Goal: Check status: Check status

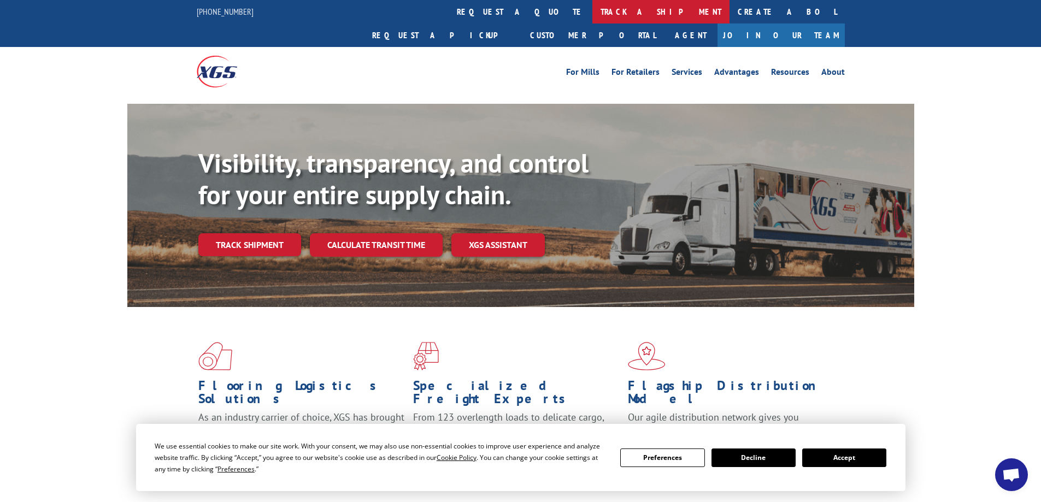
click at [593, 14] on link "track a shipment" at bounding box center [661, 12] width 137 height 24
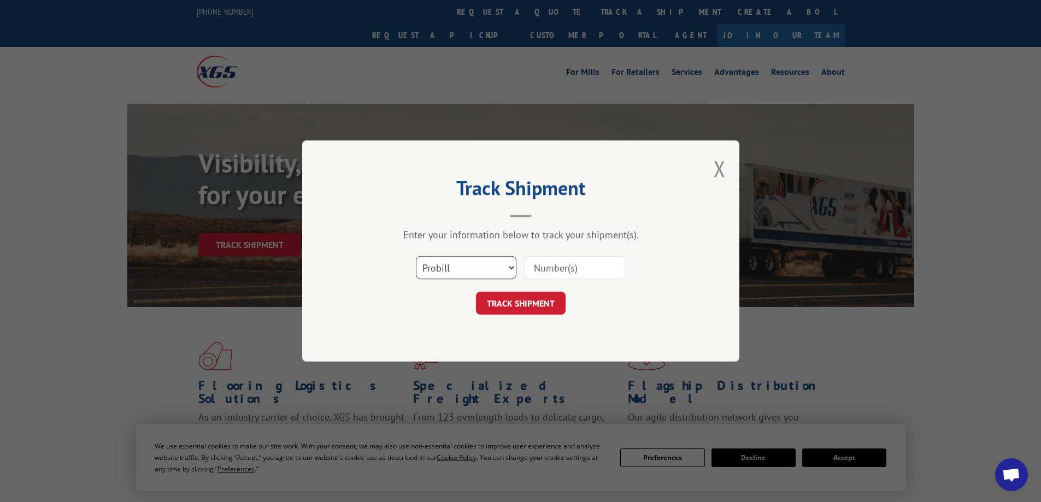
click at [510, 266] on select "Select category... Probill BOL PO" at bounding box center [466, 267] width 101 height 23
select select "po"
click at [416, 256] on select "Select category... Probill BOL PO" at bounding box center [466, 267] width 101 height 23
click at [597, 266] on input at bounding box center [575, 267] width 101 height 23
paste input "25575315"
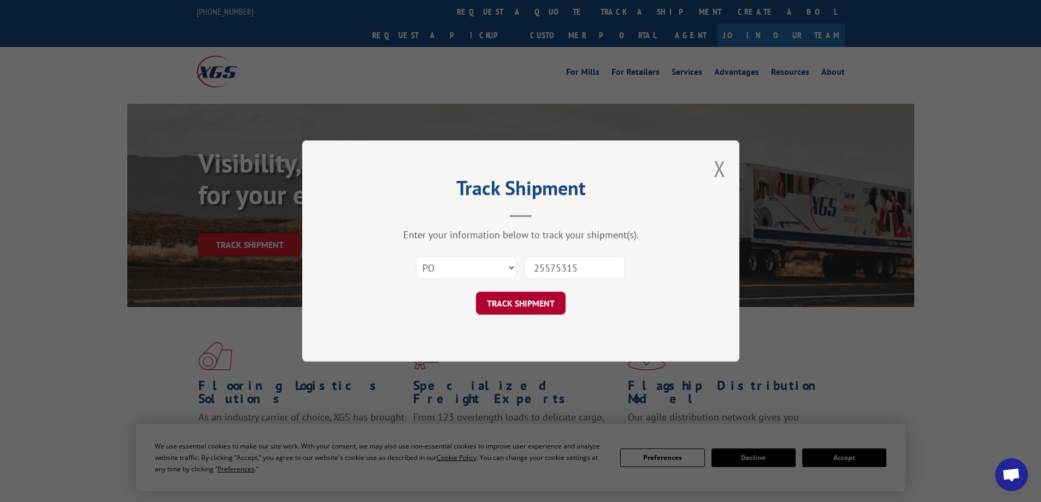
type input "25575315"
click at [535, 303] on button "TRACK SHIPMENT" at bounding box center [521, 303] width 90 height 23
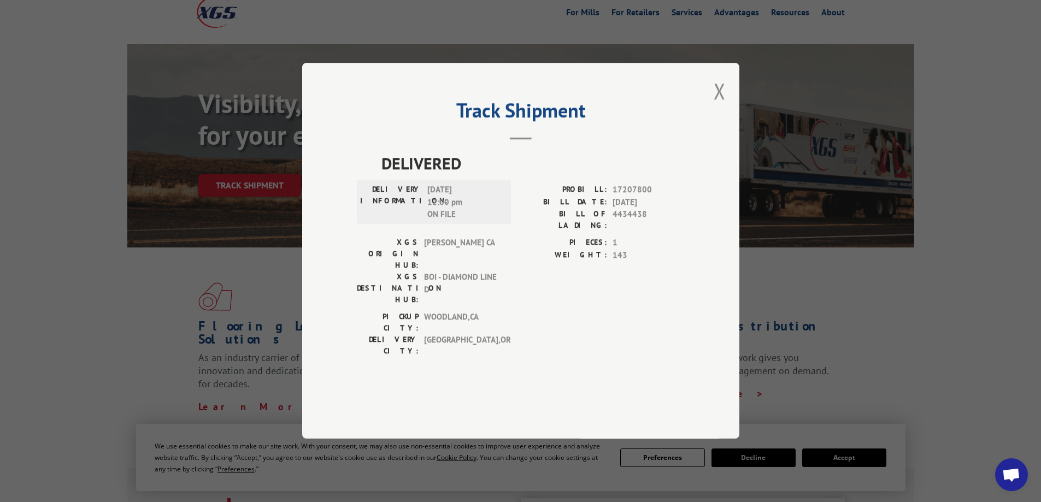
scroll to position [164, 0]
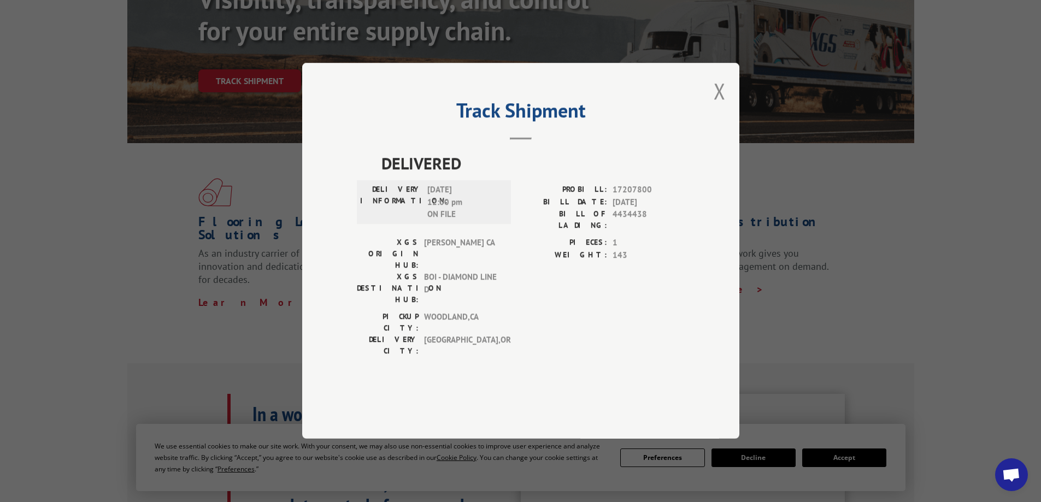
click at [644, 197] on span "17207800" at bounding box center [649, 190] width 72 height 13
copy span "17207800"
click at [717, 106] on button "Close modal" at bounding box center [720, 91] width 12 height 29
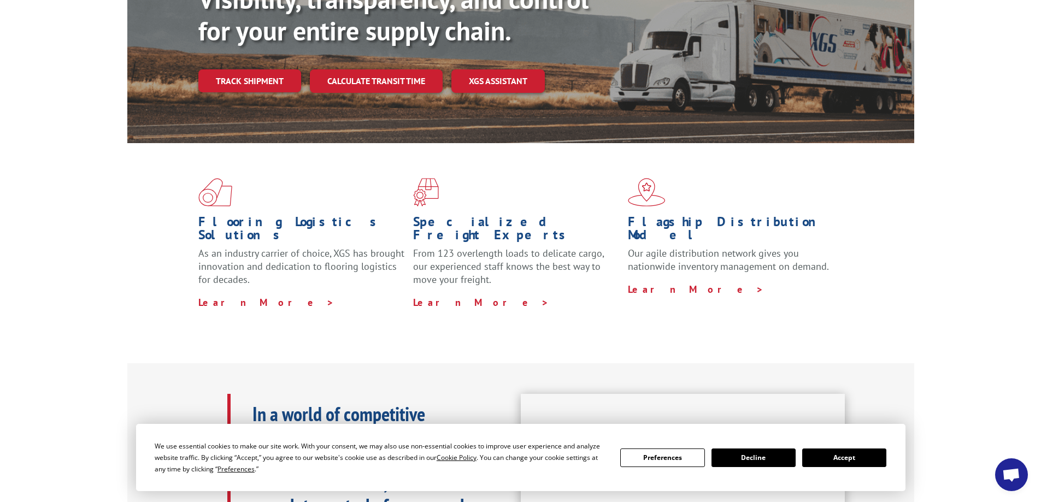
scroll to position [0, 0]
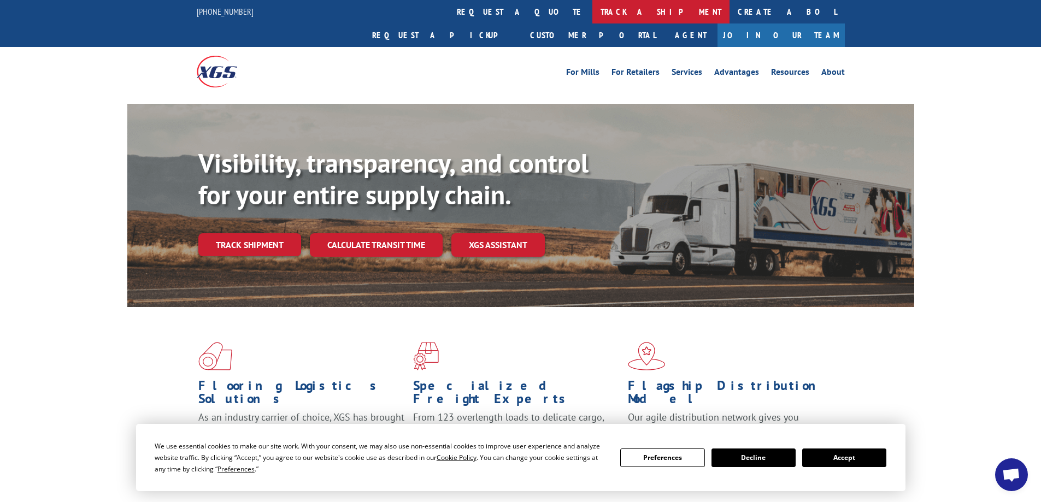
click at [593, 7] on link "track a shipment" at bounding box center [661, 12] width 137 height 24
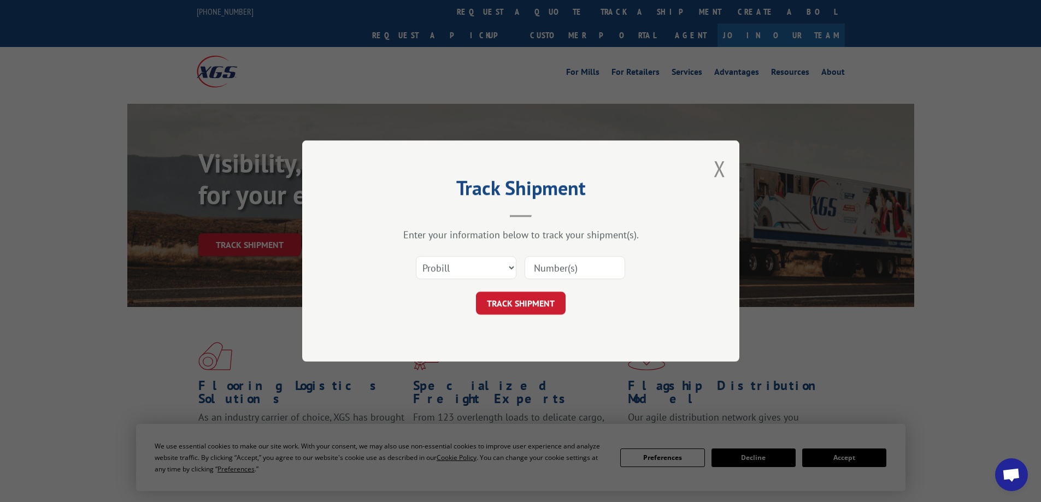
click at [555, 265] on input at bounding box center [575, 267] width 101 height 23
paste input "17207800"
type input "17207800"
click at [528, 301] on button "TRACK SHIPMENT" at bounding box center [521, 303] width 90 height 23
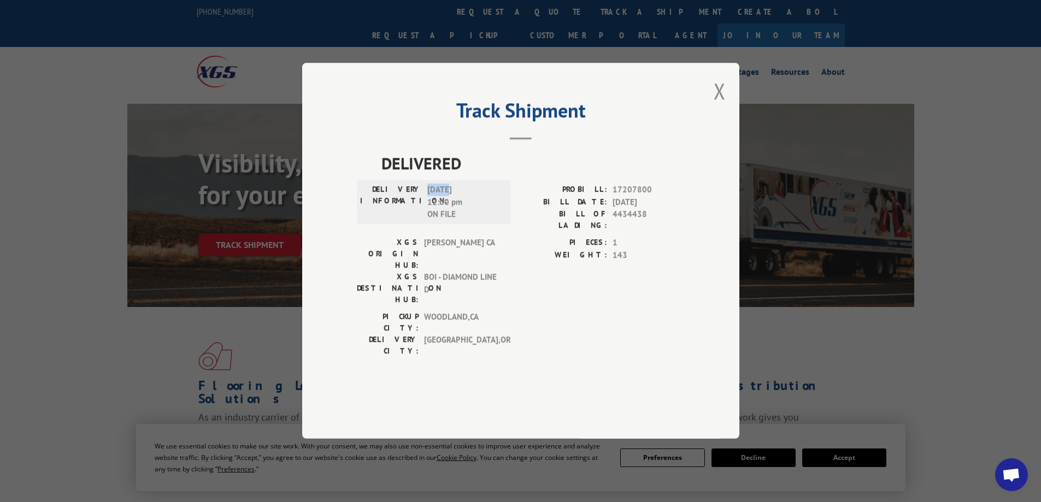
drag, startPoint x: 449, startPoint y: 221, endPoint x: 429, endPoint y: 220, distance: 19.7
click at [429, 220] on span "[DATE] 12:00 pm ON FILE" at bounding box center [465, 202] width 74 height 37
copy span "08/29"
click at [716, 106] on button "Close modal" at bounding box center [720, 91] width 12 height 29
